Goal: Information Seeking & Learning: Learn about a topic

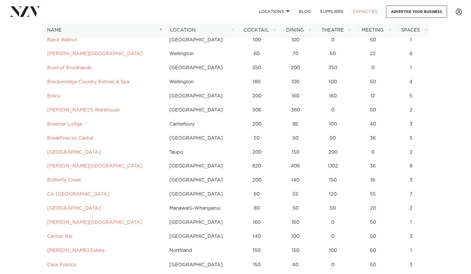
scroll to position [402, 0]
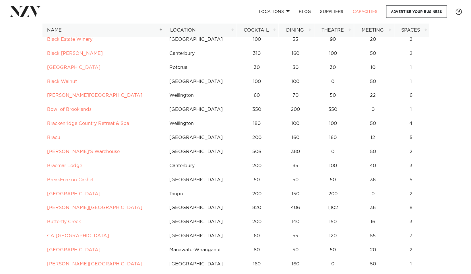
click at [233, 30] on th "Location" at bounding box center [201, 30] width 72 height 14
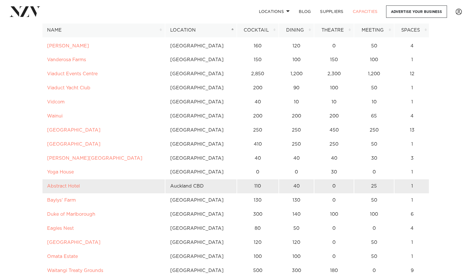
scroll to position [1582, 0]
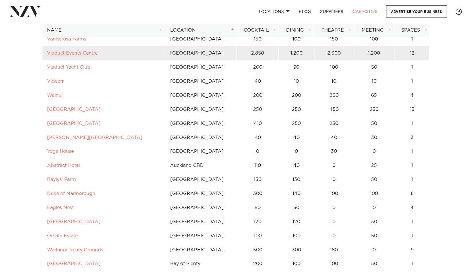
click at [82, 52] on link "Viaduct Events Centre" at bounding box center [72, 53] width 51 height 5
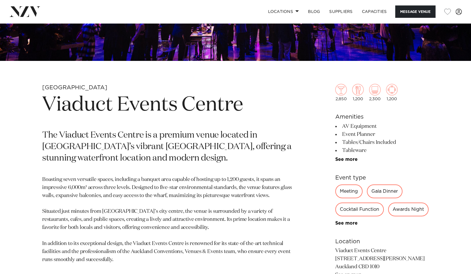
scroll to position [201, 0]
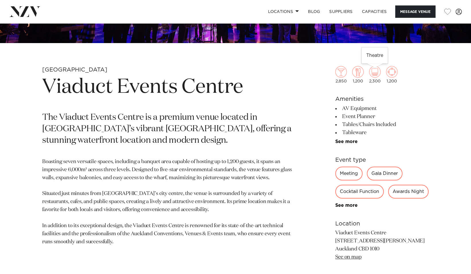
click at [374, 74] on img at bounding box center [374, 71] width 11 height 11
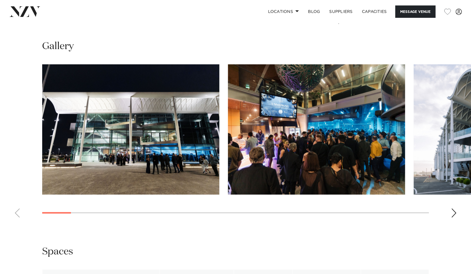
scroll to position [546, 0]
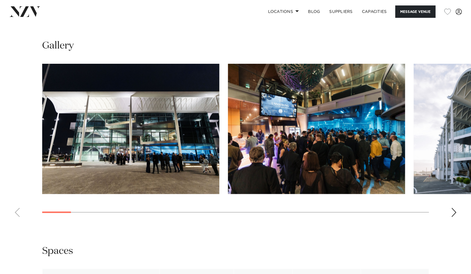
click at [283, 159] on img "2 / 28" at bounding box center [316, 129] width 177 height 130
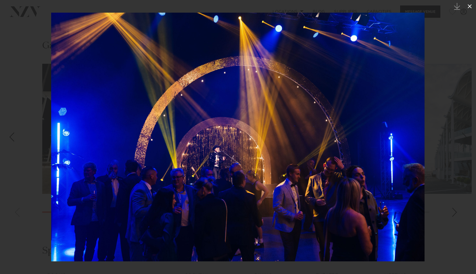
click at [469, 6] on icon at bounding box center [469, 6] width 4 height 4
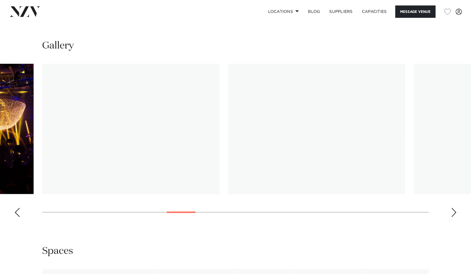
scroll to position [517, 0]
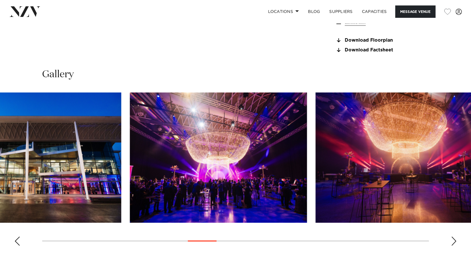
click at [78, 191] on img "11 / 28" at bounding box center [32, 158] width 177 height 130
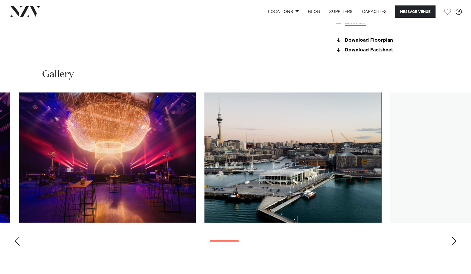
click at [114, 160] on img "13 / 28" at bounding box center [107, 158] width 177 height 130
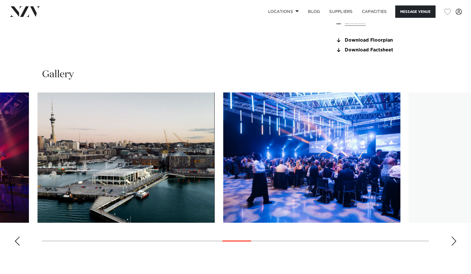
click at [168, 174] on img "14 / 28" at bounding box center [126, 158] width 177 height 130
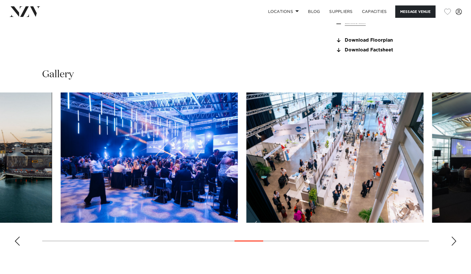
click at [211, 209] on img "15 / 28" at bounding box center [149, 158] width 177 height 130
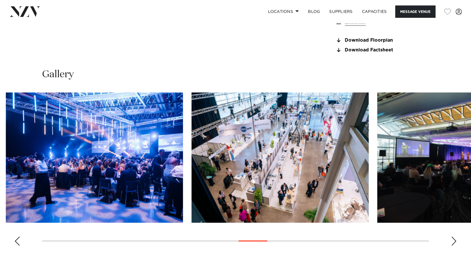
click at [321, 209] on img "16 / 28" at bounding box center [280, 158] width 177 height 130
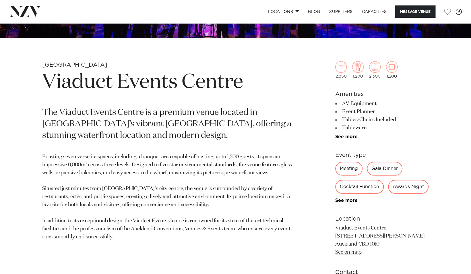
scroll to position [201, 0]
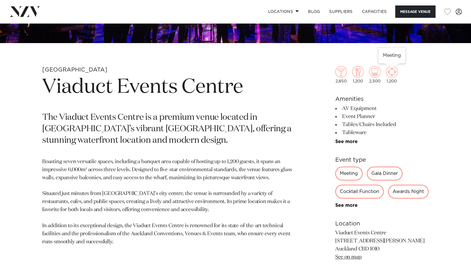
click at [390, 74] on img at bounding box center [391, 71] width 11 height 11
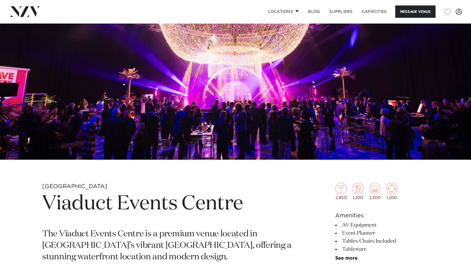
scroll to position [144, 0]
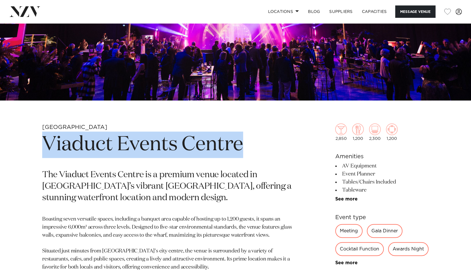
drag, startPoint x: 134, startPoint y: 151, endPoint x: 42, endPoint y: 153, distance: 92.5
click at [42, 153] on div "Auckland Viaduct Events Centre The [GEOGRAPHIC_DATA] is a premium venue located…" at bounding box center [236, 278] width 462 height 309
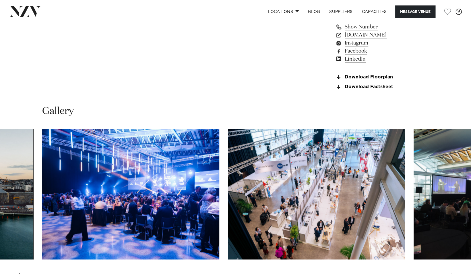
scroll to position [488, 0]
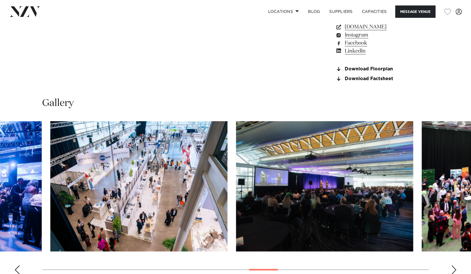
click at [178, 215] on img "16 / 28" at bounding box center [138, 186] width 177 height 130
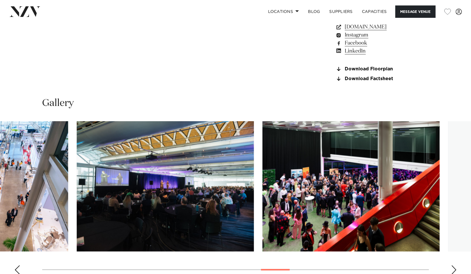
click at [221, 226] on img "17 / 28" at bounding box center [165, 186] width 177 height 130
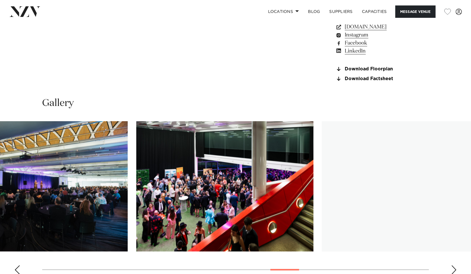
click at [152, 230] on img "18 / 28" at bounding box center [224, 186] width 177 height 130
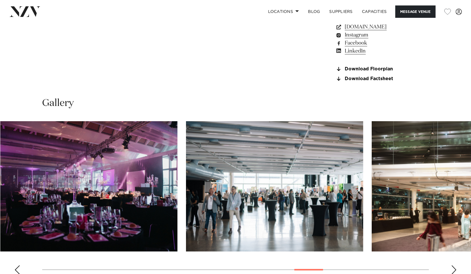
click at [266, 228] on img "20 / 28" at bounding box center [274, 186] width 177 height 130
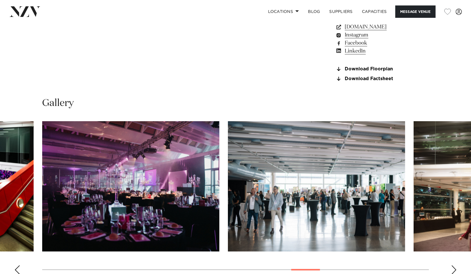
click at [317, 156] on img "20 / 28" at bounding box center [316, 186] width 177 height 130
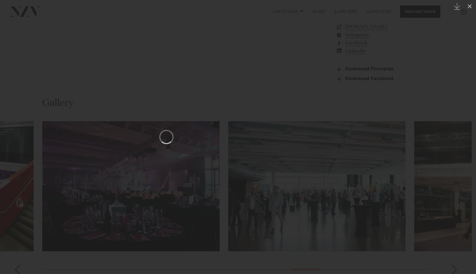
drag, startPoint x: 268, startPoint y: 199, endPoint x: 237, endPoint y: 191, distance: 32.1
click at [240, 199] on div at bounding box center [166, 137] width 476 height 274
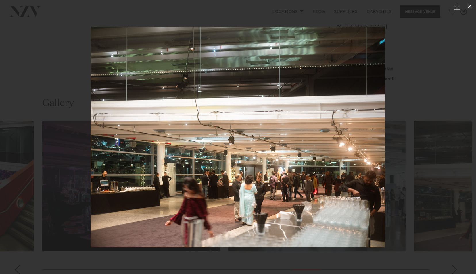
click at [469, 7] on icon at bounding box center [469, 6] width 7 height 7
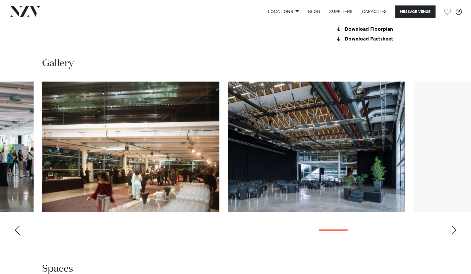
scroll to position [546, 0]
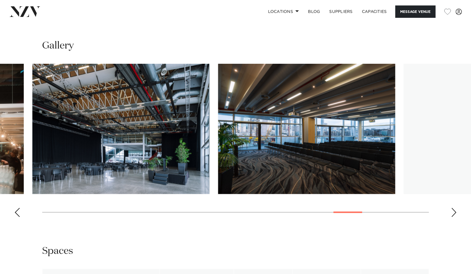
click at [151, 174] on img "22 / 28" at bounding box center [120, 129] width 177 height 130
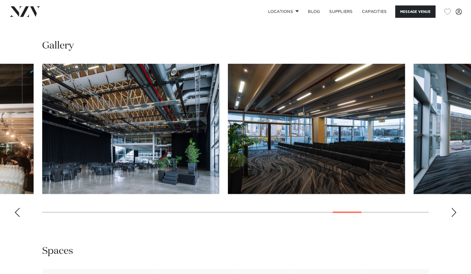
click at [228, 185] on img "23 / 28" at bounding box center [316, 129] width 177 height 130
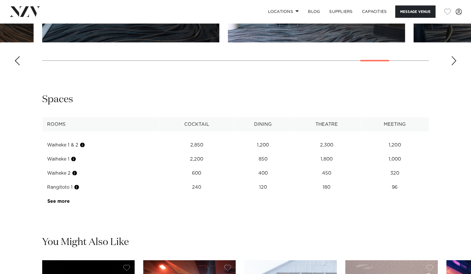
scroll to position [718, 0]
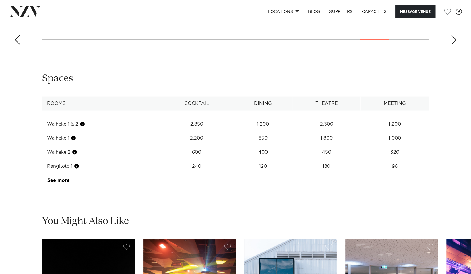
click at [63, 145] on td "Waiheke 1" at bounding box center [102, 138] width 118 height 14
click at [76, 156] on div at bounding box center [78, 156] width 4 height 16
click at [57, 183] on link "See more" at bounding box center [69, 180] width 45 height 5
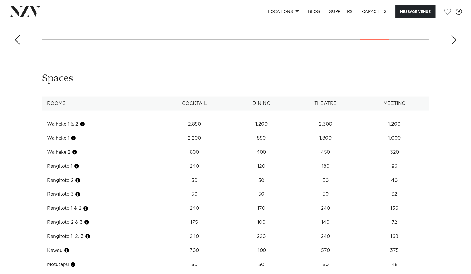
click at [195, 111] on th "Cocktail" at bounding box center [194, 104] width 75 height 14
click at [266, 131] on td "1,200" at bounding box center [261, 124] width 59 height 14
drag, startPoint x: 241, startPoint y: 143, endPoint x: 213, endPoint y: 143, distance: 27.9
click at [213, 131] on tr "Waiheke 1 & 2 2,850 1,200 2,300 1,200" at bounding box center [236, 124] width 387 height 14
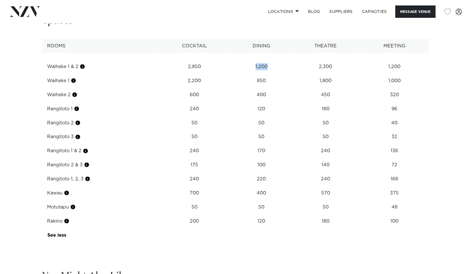
scroll to position [747, 0]
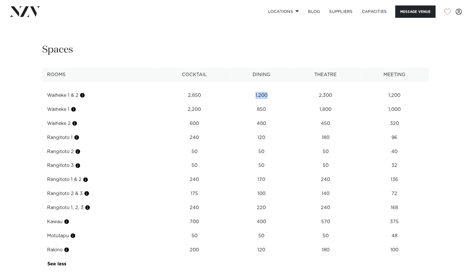
drag, startPoint x: 45, startPoint y: 112, endPoint x: 67, endPoint y: 115, distance: 22.3
click at [67, 103] on td "Waiheke 1 & 2" at bounding box center [100, 95] width 115 height 14
drag, startPoint x: 67, startPoint y: 115, endPoint x: 94, endPoint y: 118, distance: 26.7
click at [97, 103] on td "Waiheke 1 & 2" at bounding box center [100, 95] width 115 height 14
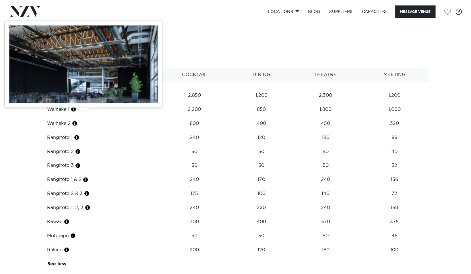
click at [88, 103] on td "Waiheke 1 & 2" at bounding box center [100, 95] width 115 height 14
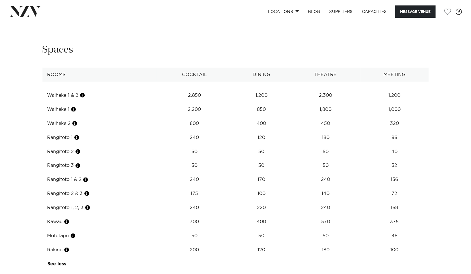
click at [61, 82] on th "Rooms" at bounding box center [100, 75] width 115 height 14
click at [61, 103] on td "Waiheke 1 & 2" at bounding box center [100, 95] width 115 height 14
click at [72, 103] on td "Waiheke 1 & 2" at bounding box center [100, 95] width 115 height 14
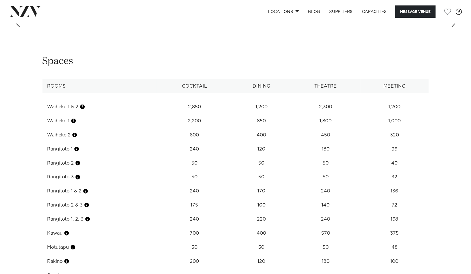
scroll to position [735, 0]
click at [61, 114] on td "Waiheke 1 & 2" at bounding box center [100, 107] width 115 height 14
click at [81, 110] on button "button" at bounding box center [83, 107] width 6 height 6
click at [286, 114] on td "850" at bounding box center [261, 107] width 59 height 14
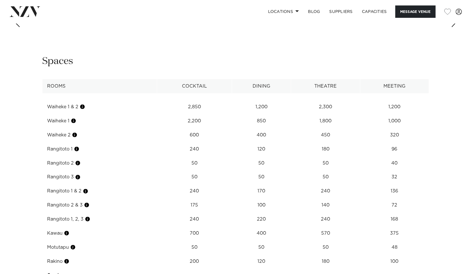
drag, startPoint x: 42, startPoint y: 138, endPoint x: 63, endPoint y: 138, distance: 21.3
click at [63, 138] on div "**********" at bounding box center [236, 169] width 462 height 228
click at [314, 114] on td "450" at bounding box center [325, 107] width 69 height 14
drag, startPoint x: 273, startPoint y: 123, endPoint x: 245, endPoint y: 128, distance: 29.1
click at [245, 114] on td "1,200" at bounding box center [261, 107] width 59 height 14
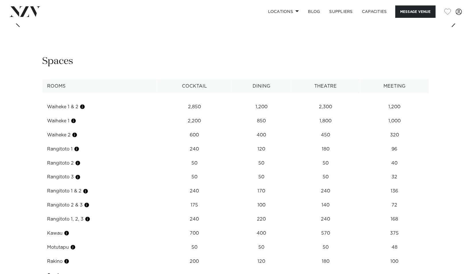
drag, startPoint x: 245, startPoint y: 128, endPoint x: 311, endPoint y: 136, distance: 67.2
click at [311, 114] on td "1,800" at bounding box center [325, 107] width 69 height 14
click at [390, 114] on td "1,200" at bounding box center [395, 107] width 69 height 14
drag, startPoint x: 391, startPoint y: 120, endPoint x: 231, endPoint y: 136, distance: 160.8
click at [231, 136] on tbody "Waiheke 1 & 2 2,850 1,200 2,300 1,200 Waiheke 1 2,200 850 1,800 1,000 Waiheke 2…" at bounding box center [236, 187] width 387 height 189
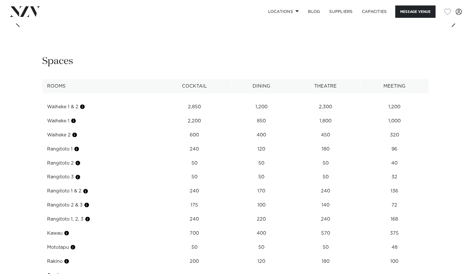
drag, startPoint x: 231, startPoint y: 136, endPoint x: 205, endPoint y: 130, distance: 26.8
click at [205, 114] on td "2,850" at bounding box center [194, 107] width 75 height 14
drag, startPoint x: 45, startPoint y: 124, endPoint x: 72, endPoint y: 124, distance: 27.3
click at [72, 114] on td "Waiheke 1 & 2" at bounding box center [100, 107] width 115 height 14
click at [215, 114] on td "2,200" at bounding box center [194, 107] width 75 height 14
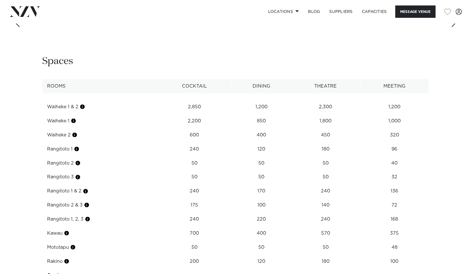
drag, startPoint x: 412, startPoint y: 136, endPoint x: 111, endPoint y: 147, distance: 301.0
click at [111, 147] on tbody "Waiheke 1 & 2 2,850 1,200 2,300 1,200 Waiheke 1 2,200 850 1,800 1,000 Waiheke 2…" at bounding box center [236, 187] width 387 height 189
drag, startPoint x: 111, startPoint y: 147, endPoint x: 126, endPoint y: 143, distance: 15.7
click at [126, 128] on td "Waiheke 1" at bounding box center [100, 121] width 115 height 14
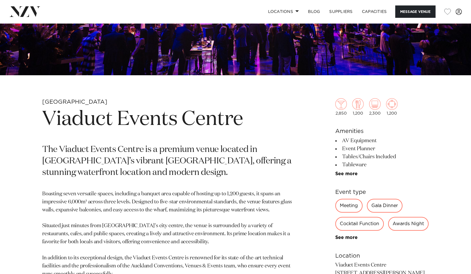
scroll to position [103, 0]
